Goal: Find specific page/section: Find specific page/section

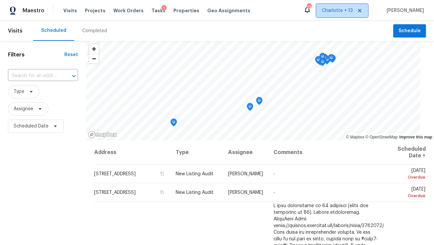
click at [362, 12] on icon at bounding box center [359, 10] width 5 height 5
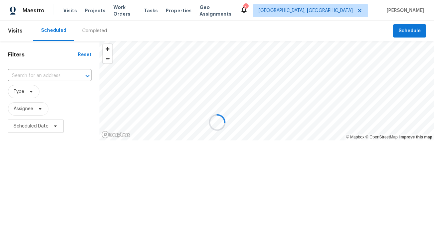
click at [348, 11] on div at bounding box center [217, 122] width 434 height 245
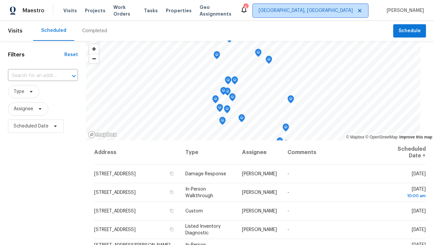
click at [350, 12] on span "[GEOGRAPHIC_DATA], [GEOGRAPHIC_DATA]" at bounding box center [306, 10] width 94 height 7
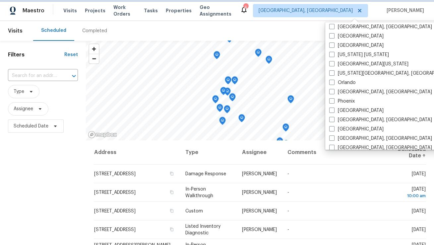
scroll to position [313, 0]
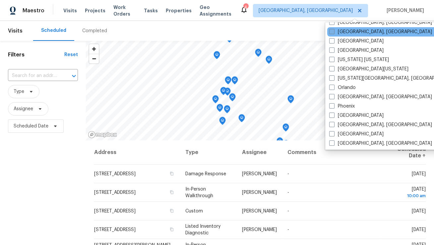
click at [346, 31] on label "[GEOGRAPHIC_DATA], [GEOGRAPHIC_DATA]" at bounding box center [380, 32] width 103 height 7
click at [334, 31] on input "[GEOGRAPHIC_DATA], [GEOGRAPHIC_DATA]" at bounding box center [331, 31] width 4 height 4
checkbox input "true"
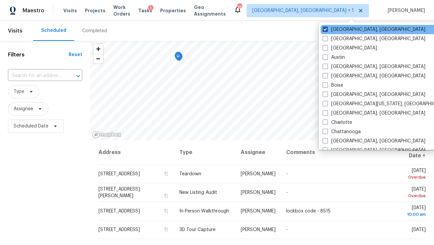
click at [348, 28] on label "[GEOGRAPHIC_DATA], [GEOGRAPHIC_DATA]" at bounding box center [374, 29] width 103 height 7
click at [327, 28] on input "[GEOGRAPHIC_DATA], [GEOGRAPHIC_DATA]" at bounding box center [325, 28] width 4 height 4
checkbox input "false"
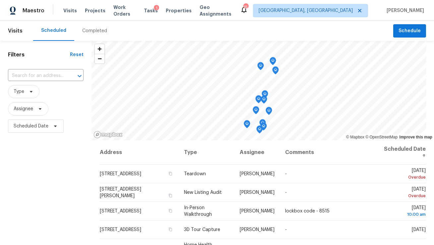
click at [198, 28] on div "Scheduled Completed" at bounding box center [213, 31] width 360 height 20
click at [175, 13] on span "Properties" at bounding box center [179, 10] width 26 height 7
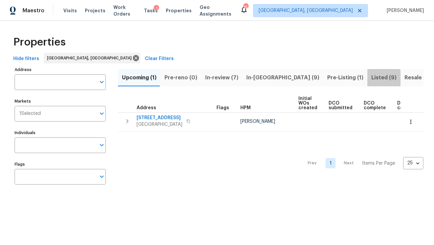
click at [371, 80] on span "Listed (9)" at bounding box center [383, 77] width 25 height 9
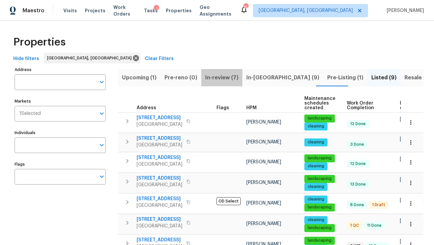
click at [222, 78] on span "In-review (7)" at bounding box center [221, 77] width 33 height 9
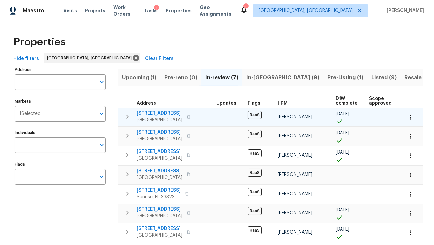
scroll to position [4, 0]
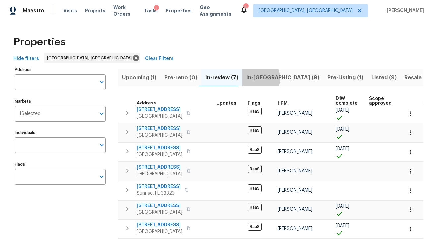
click at [256, 78] on span "In-[GEOGRAPHIC_DATA] (9)" at bounding box center [282, 77] width 73 height 9
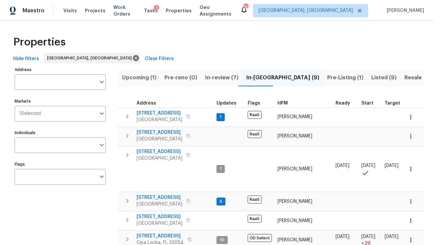
click at [216, 86] on div "Upcoming (1) Pre-reno (0) In-review (7) In-[GEOGRAPHIC_DATA] (9) Pre-Listing (1…" at bounding box center [270, 194] width 305 height 259
click at [209, 73] on span "In-review (7)" at bounding box center [221, 77] width 33 height 9
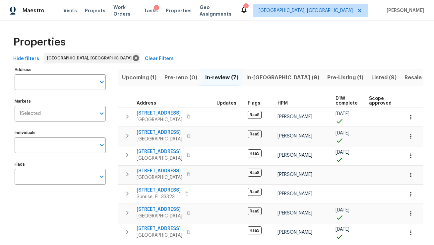
click at [327, 79] on span "Pre-Listing (1)" at bounding box center [345, 77] width 36 height 9
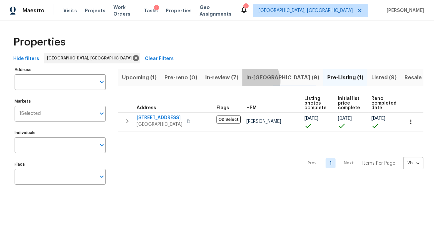
click at [250, 81] on span "In-[GEOGRAPHIC_DATA] (9)" at bounding box center [282, 77] width 73 height 9
